Goal: Navigation & Orientation: Find specific page/section

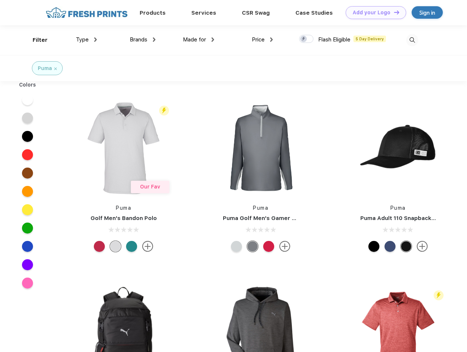
click at [373, 12] on link "Add your Logo Design Tool" at bounding box center [376, 12] width 61 height 13
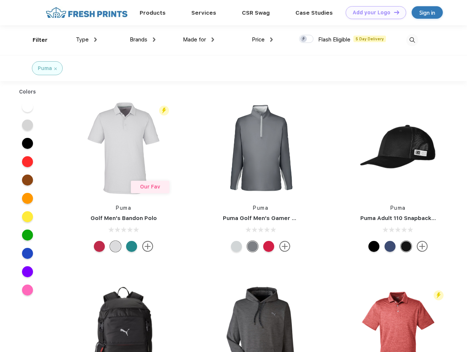
click at [0, 0] on div "Design Tool" at bounding box center [0, 0] width 0 height 0
click at [394, 12] on link "Add your Logo Design Tool" at bounding box center [376, 12] width 61 height 13
click at [35, 40] on div "Filter" at bounding box center [40, 40] width 15 height 8
click at [87, 40] on span "Type" at bounding box center [82, 39] width 13 height 7
click at [143, 40] on span "Brands" at bounding box center [139, 39] width 18 height 7
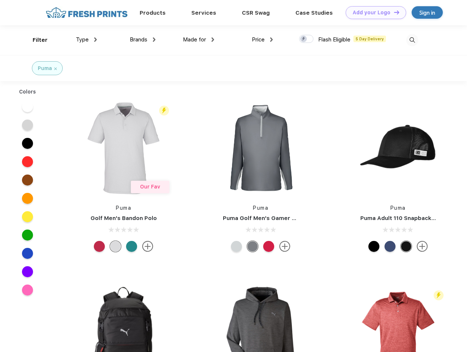
click at [199, 40] on span "Made for" at bounding box center [194, 39] width 23 height 7
click at [263, 40] on span "Price" at bounding box center [258, 39] width 13 height 7
click at [307, 39] on div at bounding box center [306, 39] width 14 height 8
click at [304, 39] on input "checkbox" at bounding box center [301, 36] width 5 height 5
click at [412, 40] on img at bounding box center [412, 40] width 12 height 12
